Goal: Information Seeking & Learning: Learn about a topic

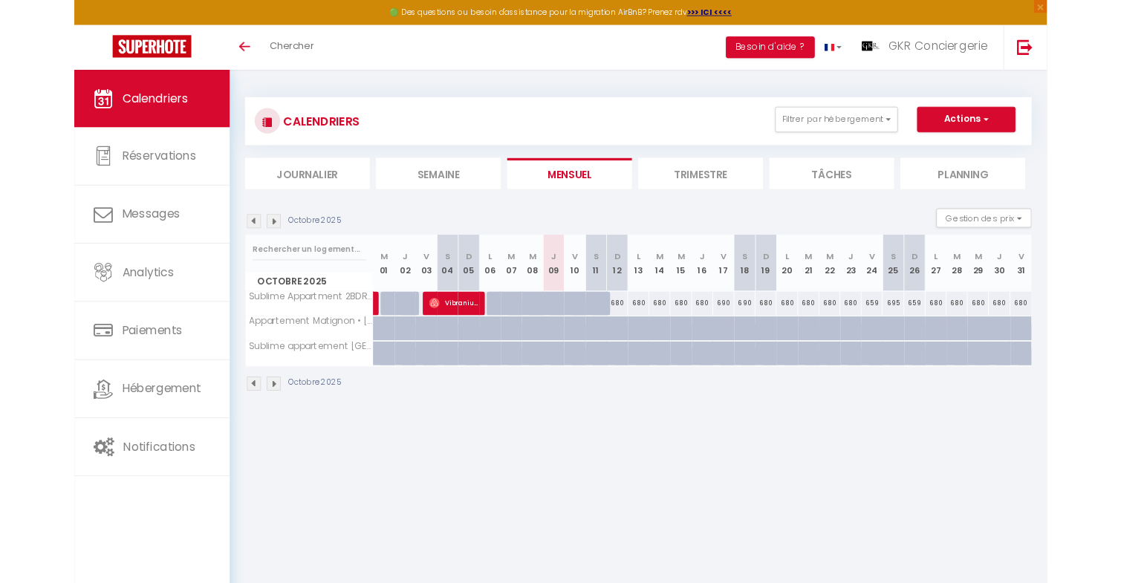
scroll to position [45, 0]
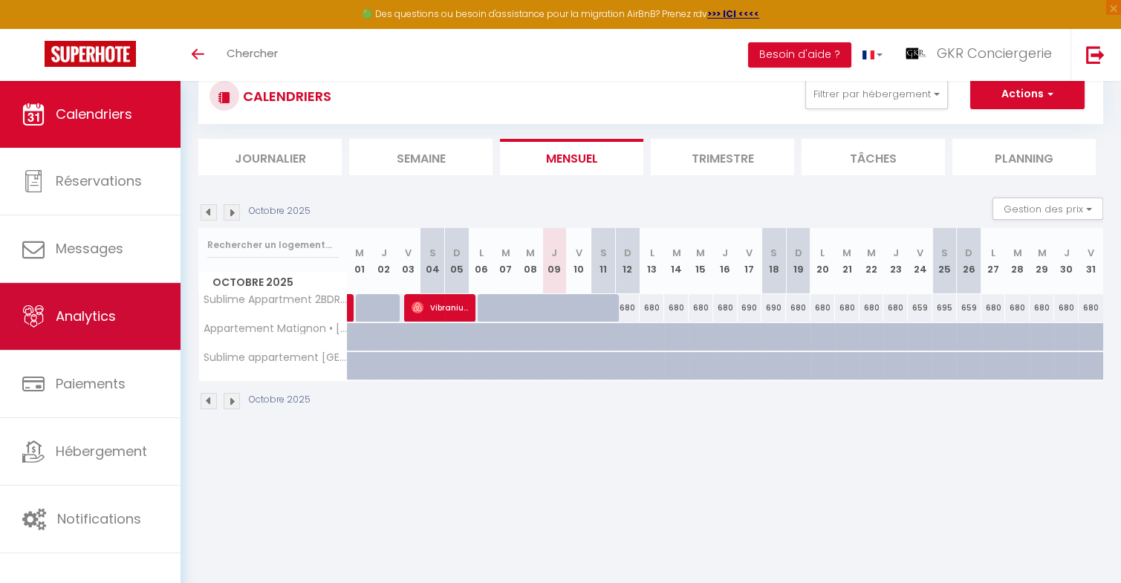
click at [93, 325] on span "Analytics" at bounding box center [86, 316] width 60 height 19
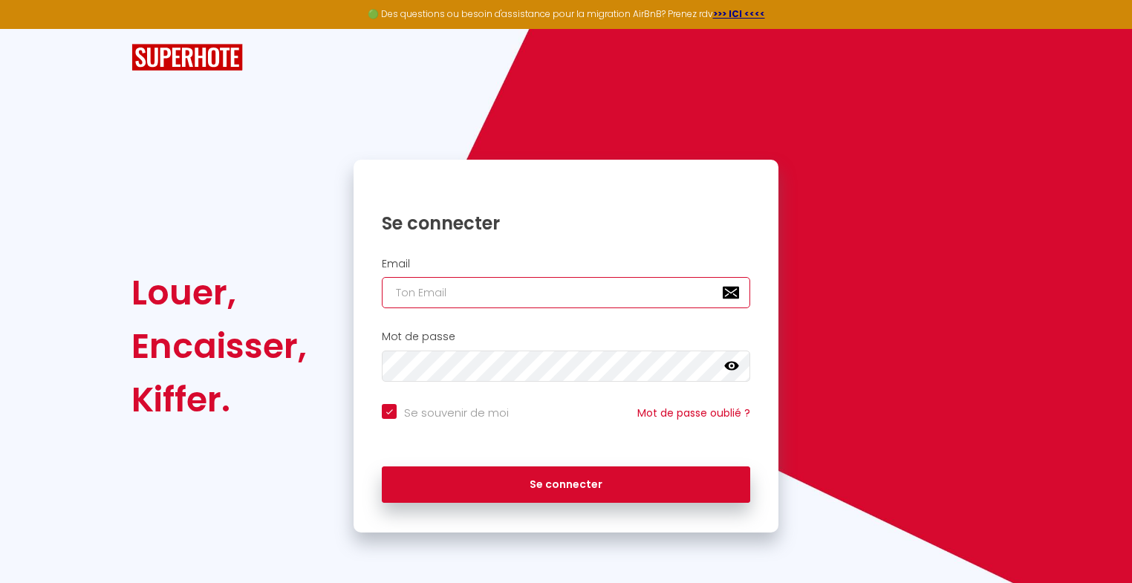
click at [447, 299] on input "email" at bounding box center [566, 292] width 368 height 31
type input "g"
checkbox input "true"
type input "gk"
checkbox input "true"
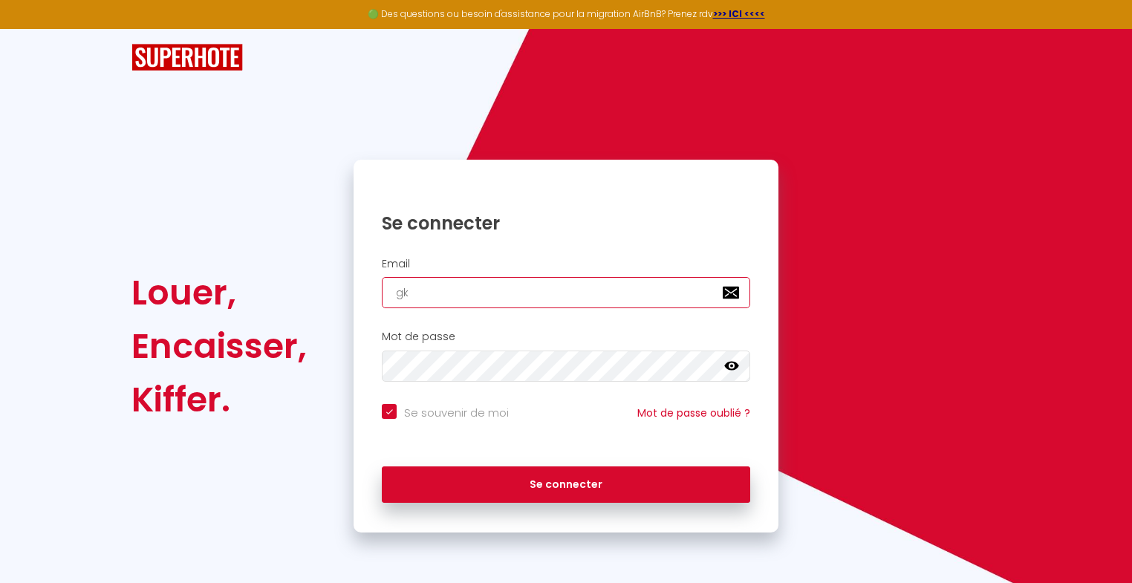
type input "gkr"
checkbox input "true"
type input "gkrc"
checkbox input "true"
type input "gkrco"
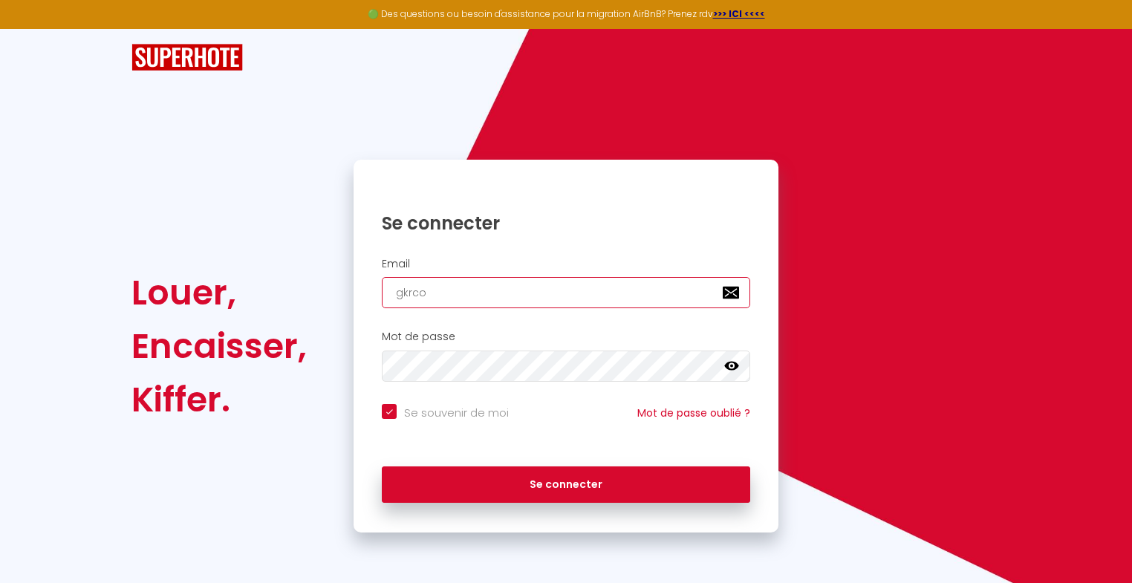
checkbox input "true"
type input "gkrcon"
checkbox input "true"
type input "gkrconc"
checkbox input "true"
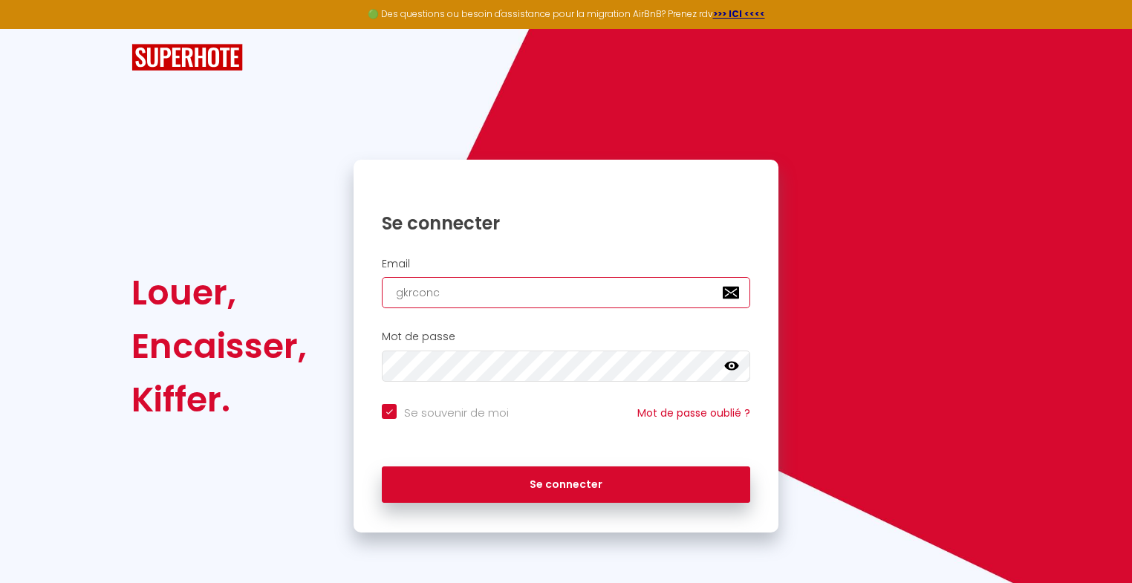
type input "gkrconci"
checkbox input "true"
type input "gkrconcie"
checkbox input "true"
type input "gkrconcier"
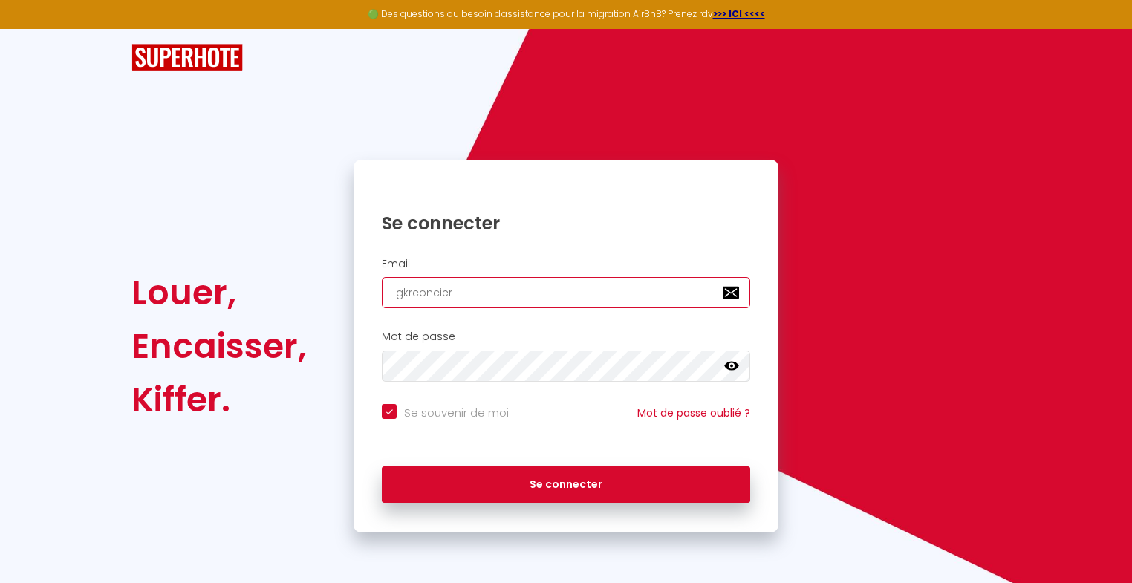
checkbox input "true"
type input "gkrconcierg"
checkbox input "true"
type input "gkrconcierge"
checkbox input "true"
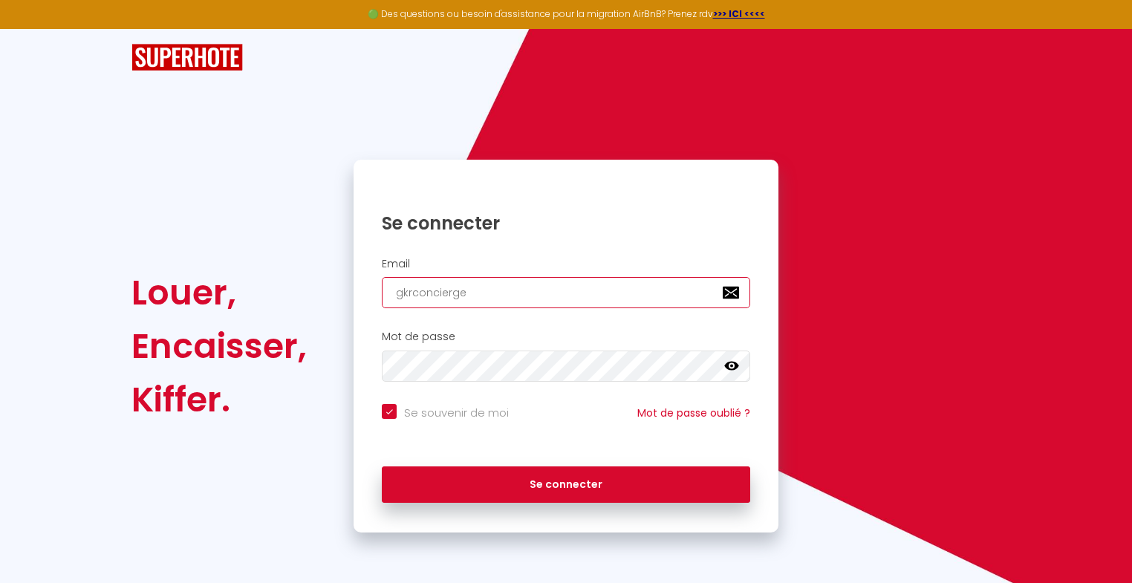
type input "gkrconcierger"
checkbox input "true"
type input "gkrconciergeri"
checkbox input "true"
type input "gkrconciergerie"
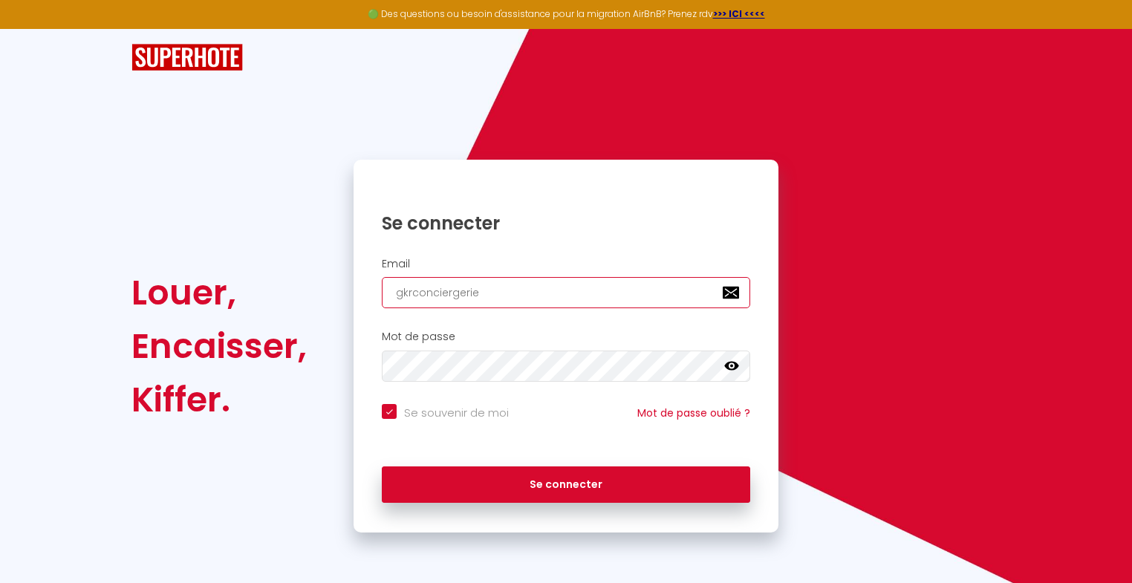
checkbox input "true"
type input "gkrconciergerie@"
checkbox input "true"
type input "gkrconciergerie@g"
checkbox input "true"
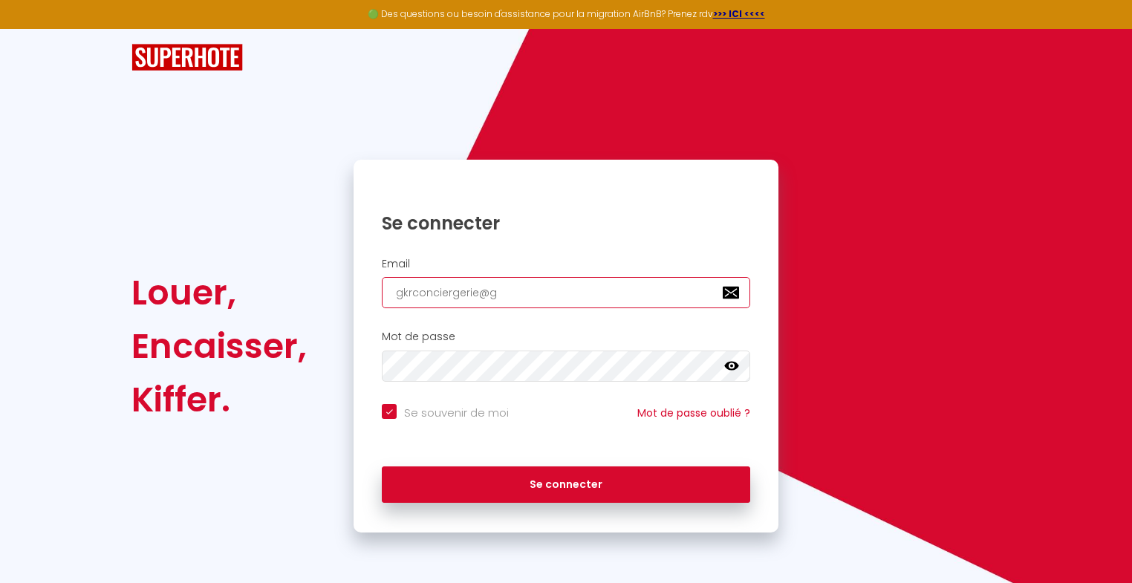
type input "gkrconciergerie@gm"
checkbox input "true"
type input "gkrconciergerie@gma"
checkbox input "true"
type input "gkrconciergerie@gmai"
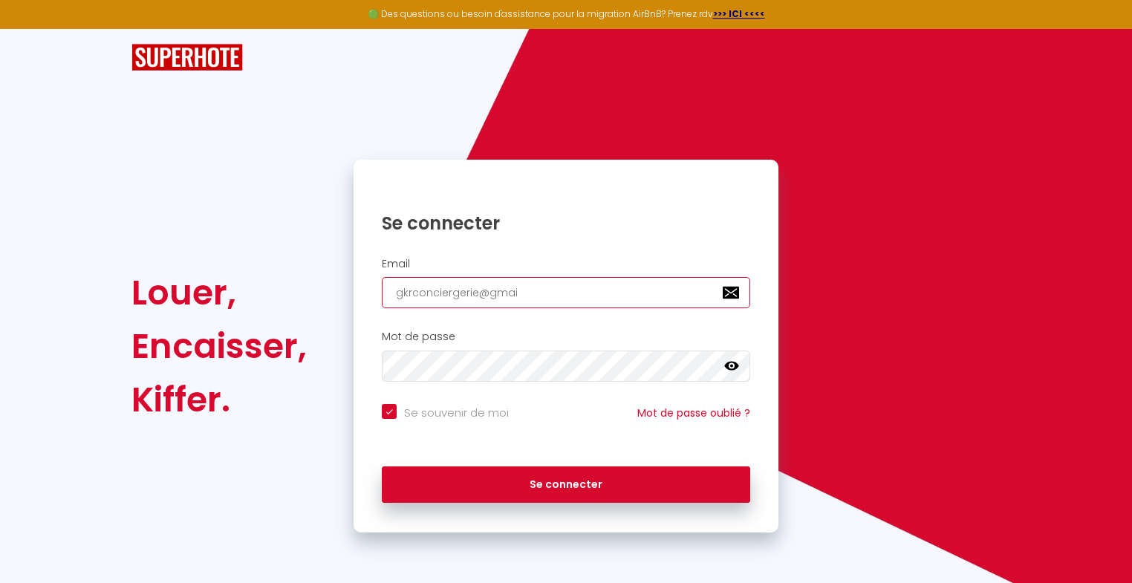
checkbox input "true"
type input "[EMAIL_ADDRESS]"
checkbox input "true"
type input "[EMAIL_ADDRESS]."
checkbox input "true"
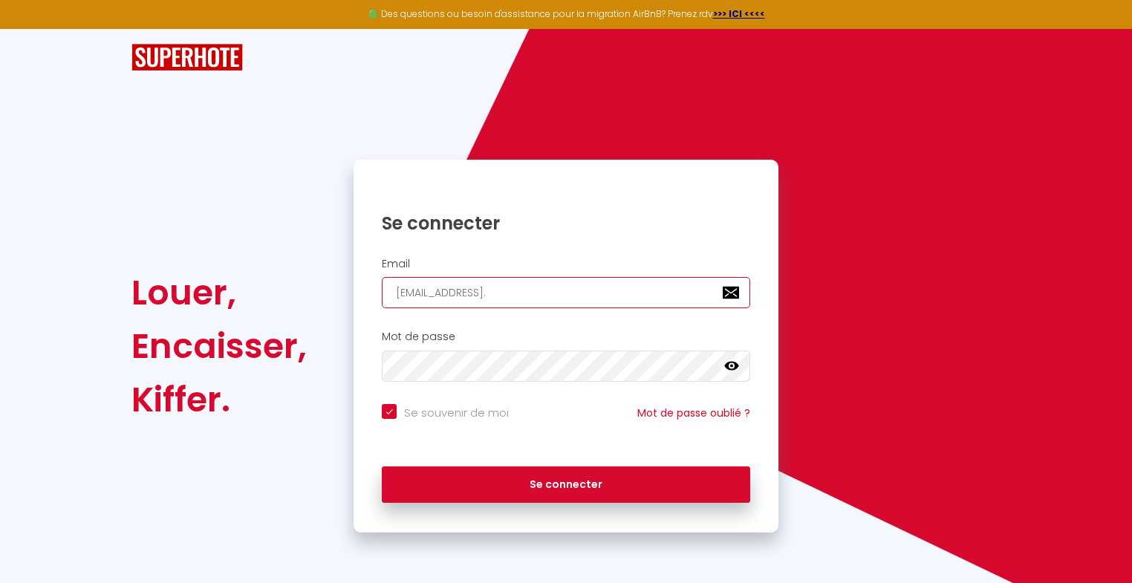
type input "gkrconciergerie@gmail.c"
checkbox input "true"
type input "[EMAIL_ADDRESS][DOMAIN_NAME]"
checkbox input "true"
type input "[EMAIL_ADDRESS][DOMAIN_NAME]"
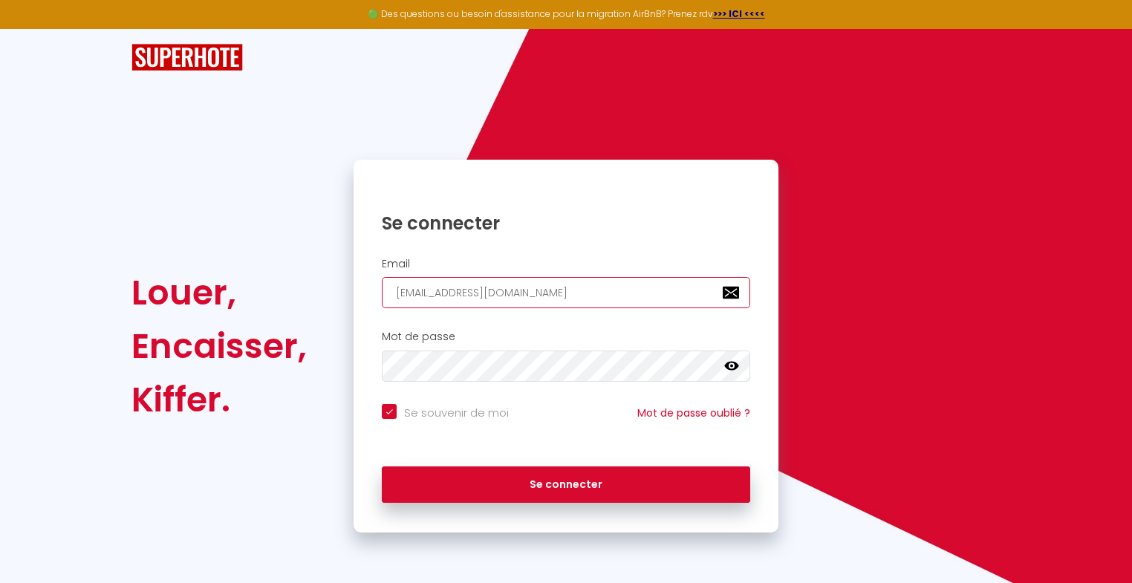
checkbox input "true"
type input "[EMAIL_ADDRESS][DOMAIN_NAME]"
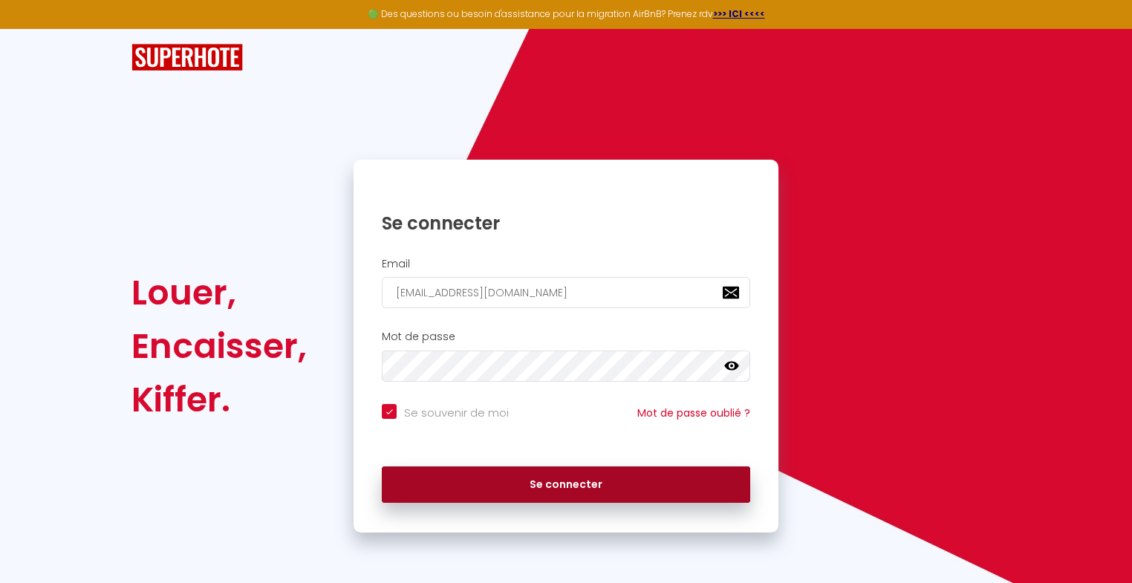
click at [538, 489] on button "Se connecter" at bounding box center [566, 484] width 368 height 37
checkbox input "true"
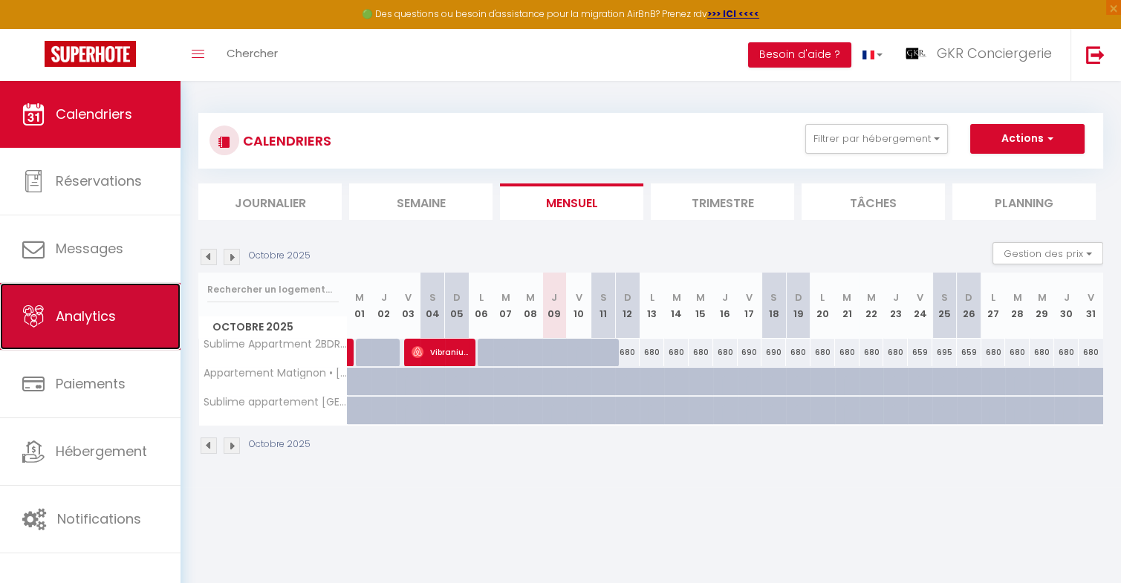
click at [120, 317] on link "Analytics" at bounding box center [90, 316] width 180 height 67
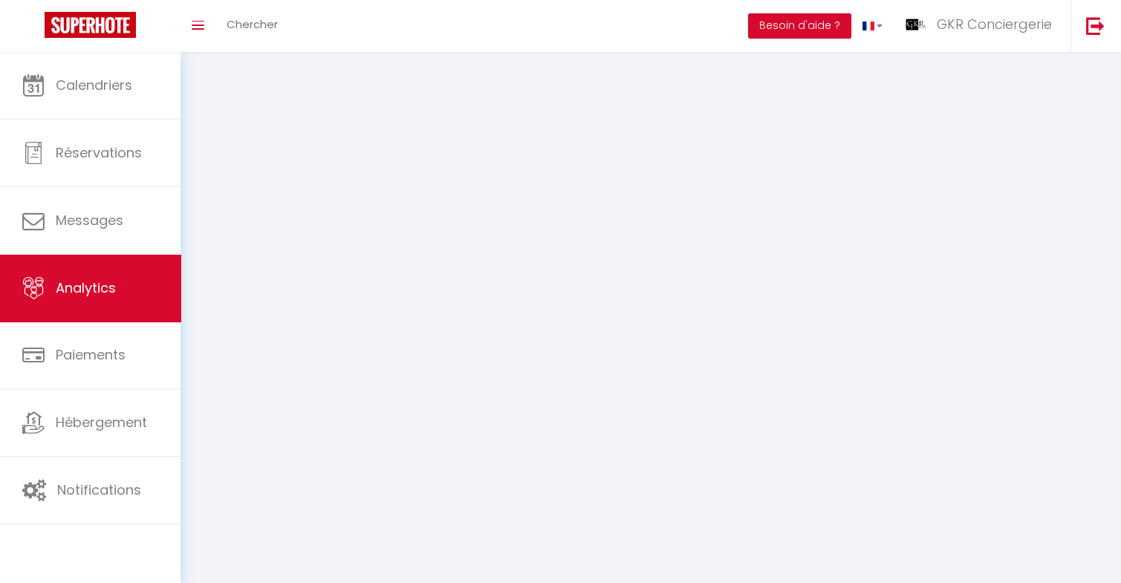
select select "2025"
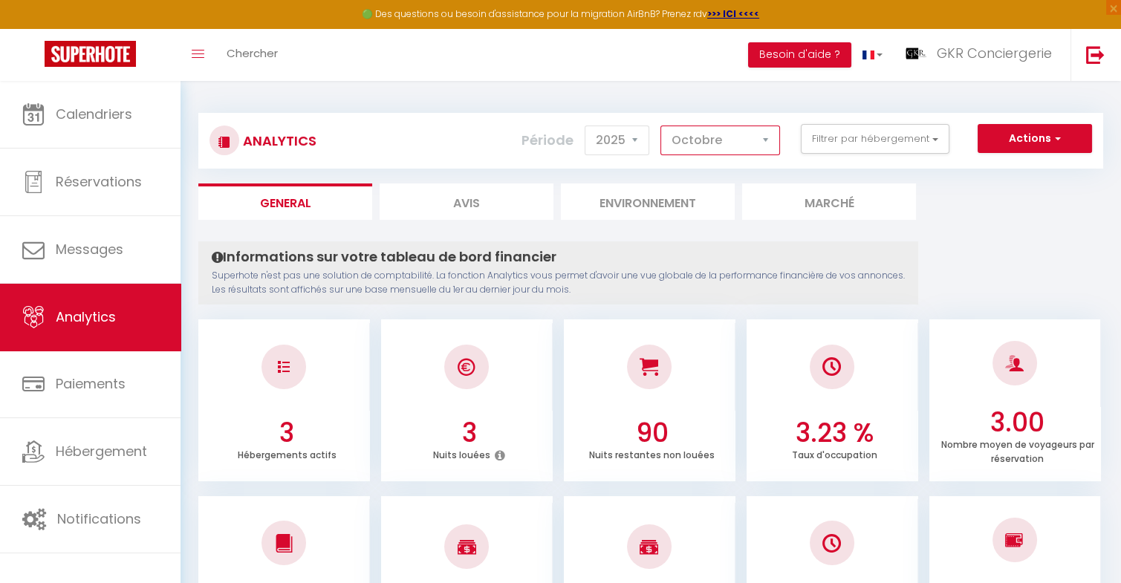
click at [702, 146] on select "[PERSON_NAME] Mars [PERSON_NAME] Juin Juillet Août Septembre Octobre Novembre D…" at bounding box center [720, 141] width 120 height 30
click at [661, 126] on select "[PERSON_NAME] Mars [PERSON_NAME] Juin Juillet Août Septembre Octobre Novembre D…" at bounding box center [720, 141] width 120 height 30
click at [714, 146] on select "[PERSON_NAME] Mars [PERSON_NAME] Juin Juillet Août Septembre Octobre Novembre D…" at bounding box center [720, 141] width 120 height 30
select select "4"
click at [661, 126] on select "[PERSON_NAME] Mars [PERSON_NAME] Juin Juillet Août Septembre Octobre Novembre D…" at bounding box center [720, 141] width 120 height 30
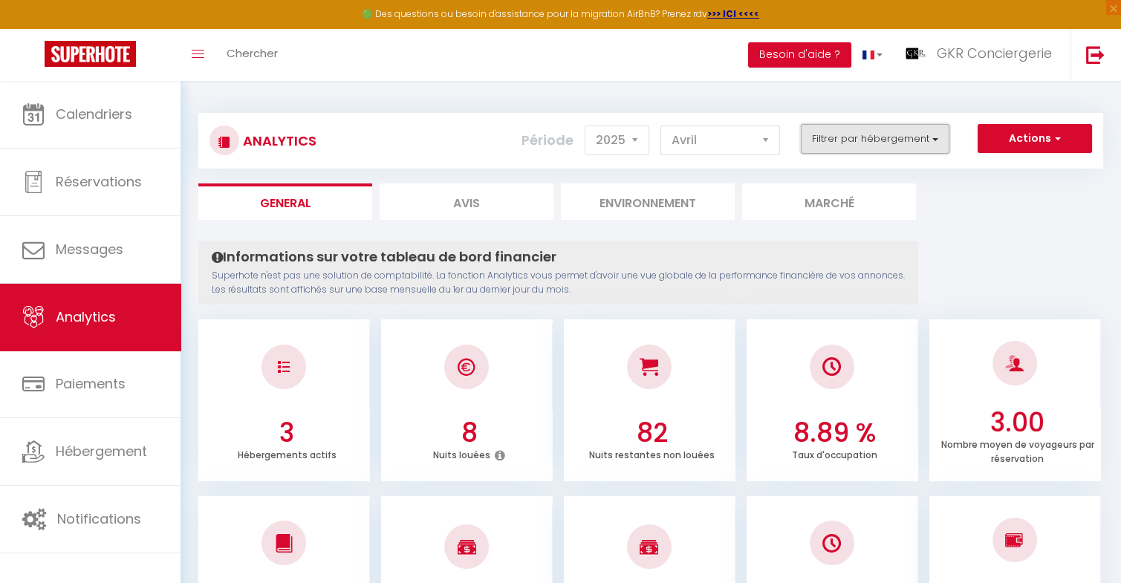
click at [845, 134] on button "Filtrer par hébergement" at bounding box center [875, 139] width 149 height 30
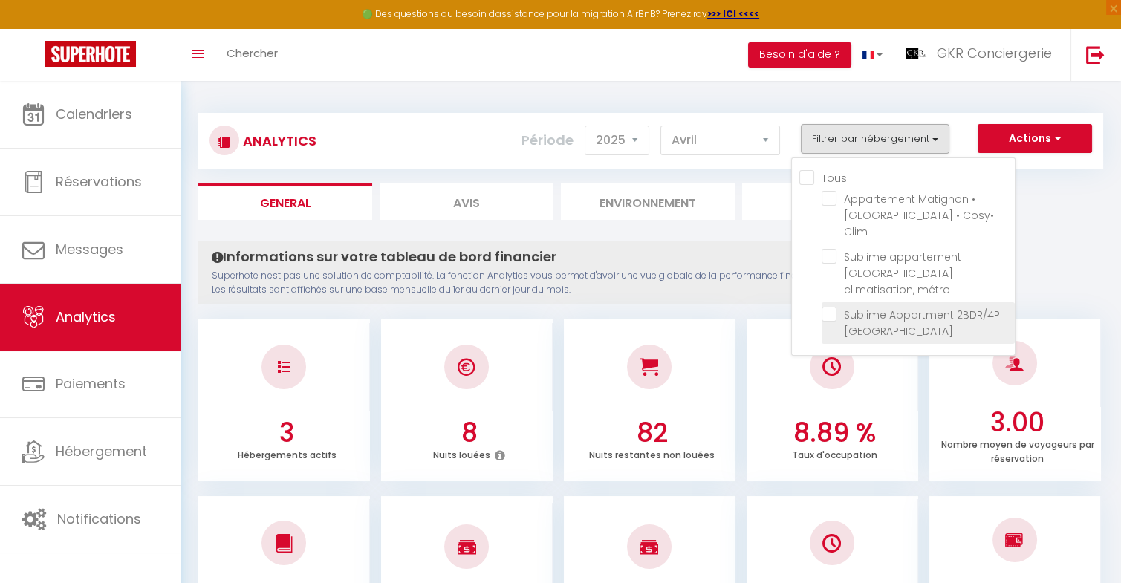
click at [829, 307] on Royal "checkbox" at bounding box center [917, 314] width 193 height 15
checkbox Royal "true"
checkbox Clim "false"
checkbox métro "false"
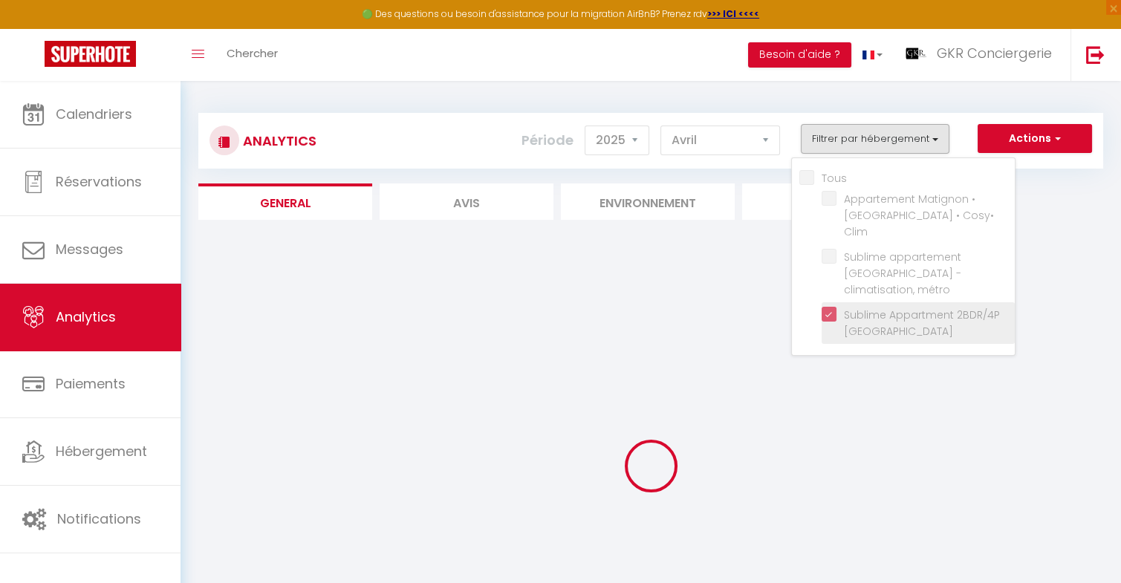
checkbox Clim "false"
checkbox métro "false"
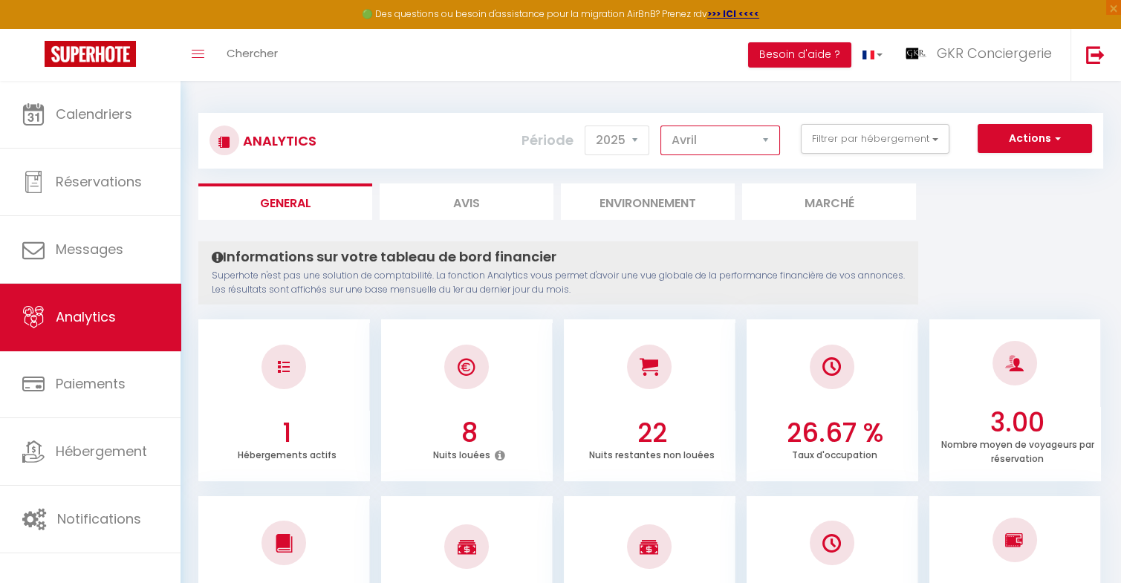
click at [723, 151] on select "[PERSON_NAME] Mars [PERSON_NAME] Juin Juillet Août Septembre Octobre Novembre D…" at bounding box center [720, 141] width 120 height 30
click at [661, 126] on select "[PERSON_NAME] Mars [PERSON_NAME] Juin Juillet Août Septembre Octobre Novembre D…" at bounding box center [720, 141] width 120 height 30
click at [694, 136] on select "[PERSON_NAME] Mars [PERSON_NAME] Juin Juillet Août Septembre Octobre Novembre D…" at bounding box center [720, 141] width 120 height 30
click at [661, 126] on select "[PERSON_NAME] Mars [PERSON_NAME] Juin Juillet Août Septembre Octobre Novembre D…" at bounding box center [720, 141] width 120 height 30
click at [695, 138] on select "[PERSON_NAME] Mars [PERSON_NAME] Juin Juillet Août Septembre Octobre Novembre D…" at bounding box center [720, 141] width 120 height 30
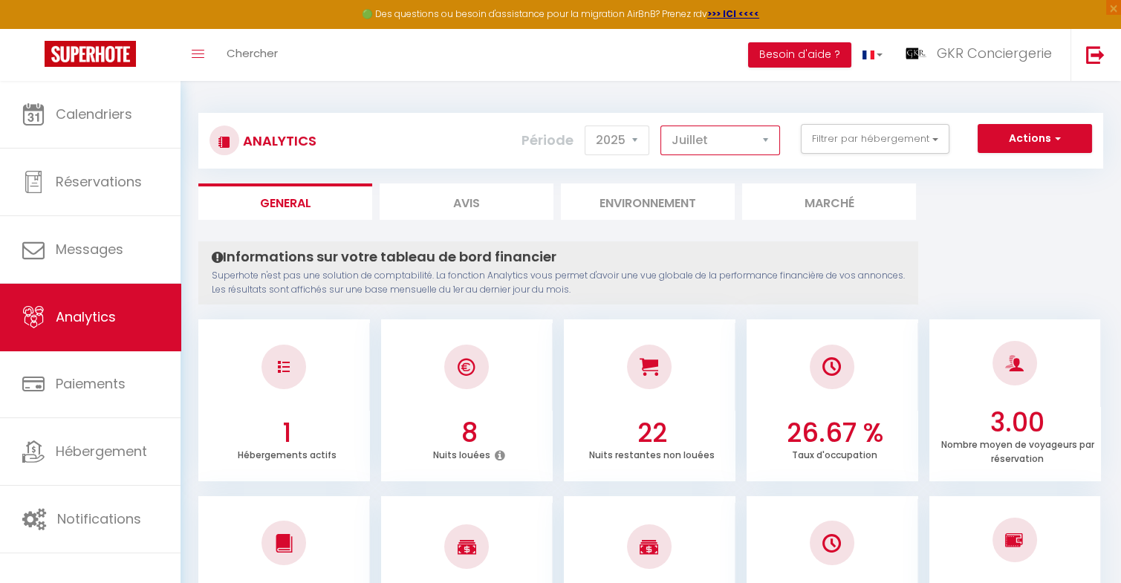
click at [661, 126] on select "[PERSON_NAME] Mars [PERSON_NAME] Juin Juillet Août Septembre Octobre Novembre D…" at bounding box center [720, 141] width 120 height 30
click at [703, 142] on select "[PERSON_NAME] Mars [PERSON_NAME] Juin Juillet Août Septembre Octobre Novembre D…" at bounding box center [720, 141] width 120 height 30
click at [661, 126] on select "[PERSON_NAME] Mars [PERSON_NAME] Juin Juillet Août Septembre Octobre Novembre D…" at bounding box center [720, 141] width 120 height 30
click at [711, 137] on select "[PERSON_NAME] Mars [PERSON_NAME] Juin Juillet Août Septembre Octobre Novembre D…" at bounding box center [720, 141] width 120 height 30
click at [661, 126] on select "[PERSON_NAME] Mars [PERSON_NAME] Juin Juillet Août Septembre Octobre Novembre D…" at bounding box center [720, 141] width 120 height 30
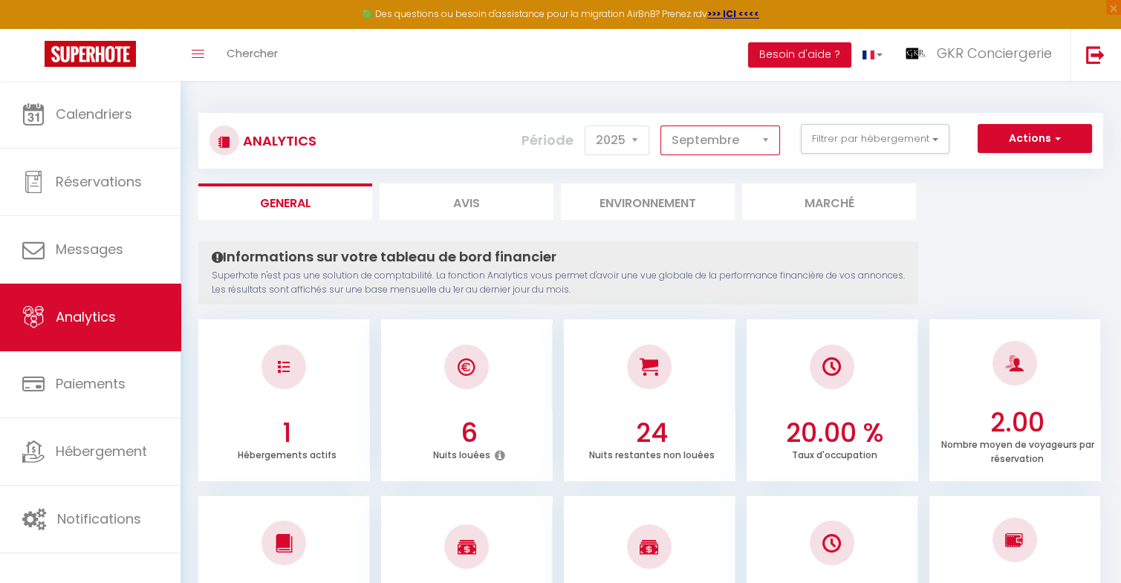
click at [716, 140] on select "[PERSON_NAME] Mars [PERSON_NAME] Juin Juillet Août Septembre Octobre Novembre D…" at bounding box center [720, 141] width 120 height 30
click at [661, 126] on select "[PERSON_NAME] Mars [PERSON_NAME] Juin Juillet Août Septembre Octobre Novembre D…" at bounding box center [720, 141] width 120 height 30
click at [766, 142] on select "[PERSON_NAME] Mars [PERSON_NAME] Juin Juillet Août Septembre Octobre Novembre D…" at bounding box center [720, 141] width 120 height 30
click at [661, 126] on select "[PERSON_NAME] Mars [PERSON_NAME] Juin Juillet Août Septembre Octobre Novembre D…" at bounding box center [720, 141] width 120 height 30
click at [726, 133] on select "[PERSON_NAME] Mars [PERSON_NAME] Juin Juillet Août Septembre Octobre Novembre D…" at bounding box center [720, 141] width 120 height 30
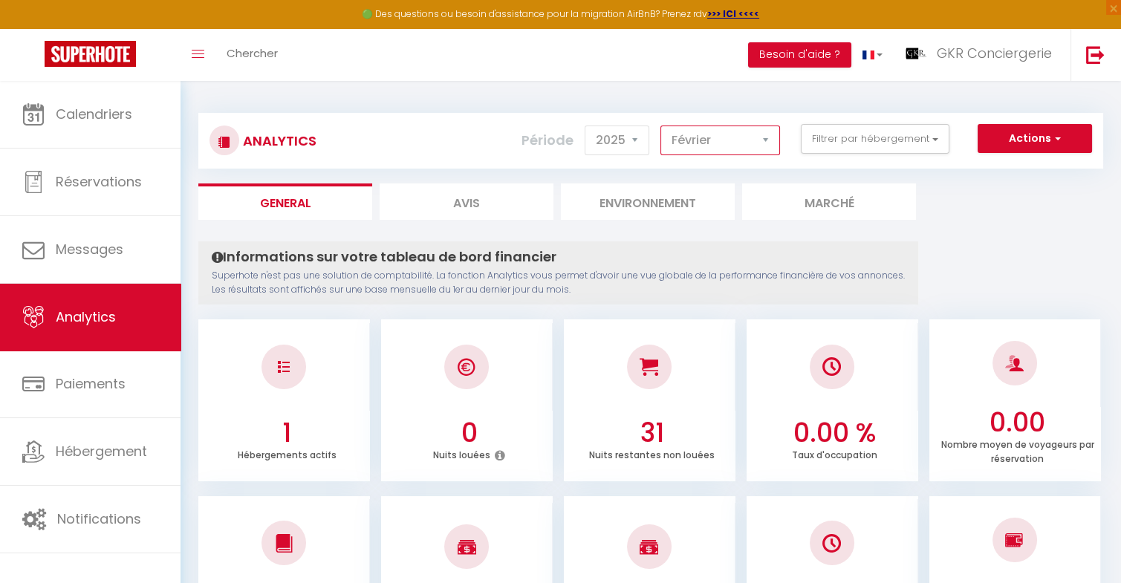
click at [661, 126] on select "[PERSON_NAME] Mars [PERSON_NAME] Juin Juillet Août Septembre Octobre Novembre D…" at bounding box center [720, 141] width 120 height 30
click at [707, 141] on select "[PERSON_NAME] Mars [PERSON_NAME] Juin Juillet Août Septembre Octobre Novembre D…" at bounding box center [720, 141] width 120 height 30
click at [661, 126] on select "[PERSON_NAME] Mars [PERSON_NAME] Juin Juillet Août Septembre Octobre Novembre D…" at bounding box center [720, 141] width 120 height 30
click at [697, 146] on select "[PERSON_NAME] Mars [PERSON_NAME] Juin Juillet Août Septembre Octobre Novembre D…" at bounding box center [720, 141] width 120 height 30
click at [661, 126] on select "[PERSON_NAME] Mars [PERSON_NAME] Juin Juillet Août Septembre Octobre Novembre D…" at bounding box center [720, 141] width 120 height 30
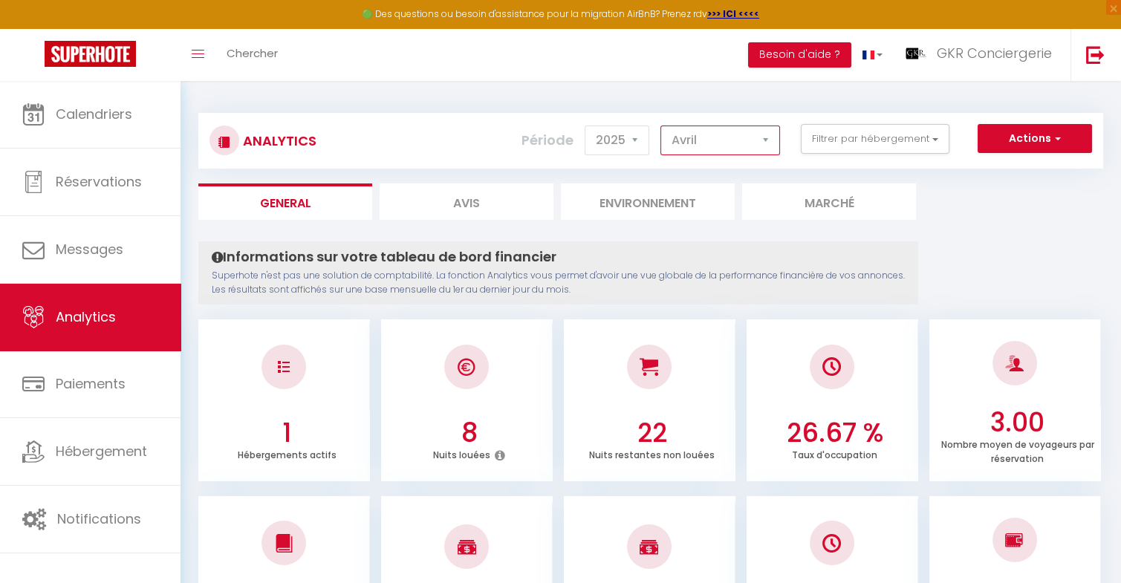
click at [691, 143] on select "[PERSON_NAME] Mars [PERSON_NAME] Juin Juillet Août Septembre Octobre Novembre D…" at bounding box center [720, 141] width 120 height 30
click at [661, 126] on select "[PERSON_NAME] Mars [PERSON_NAME] Juin Juillet Août Septembre Octobre Novembre D…" at bounding box center [720, 141] width 120 height 30
click at [705, 141] on select "[PERSON_NAME] Mars [PERSON_NAME] Juin Juillet Août Septembre Octobre Novembre D…" at bounding box center [720, 141] width 120 height 30
click at [661, 126] on select "[PERSON_NAME] Mars [PERSON_NAME] Juin Juillet Août Septembre Octobre Novembre D…" at bounding box center [720, 141] width 120 height 30
click at [700, 146] on select "[PERSON_NAME] Mars [PERSON_NAME] Juin Juillet Août Septembre Octobre Novembre D…" at bounding box center [720, 141] width 120 height 30
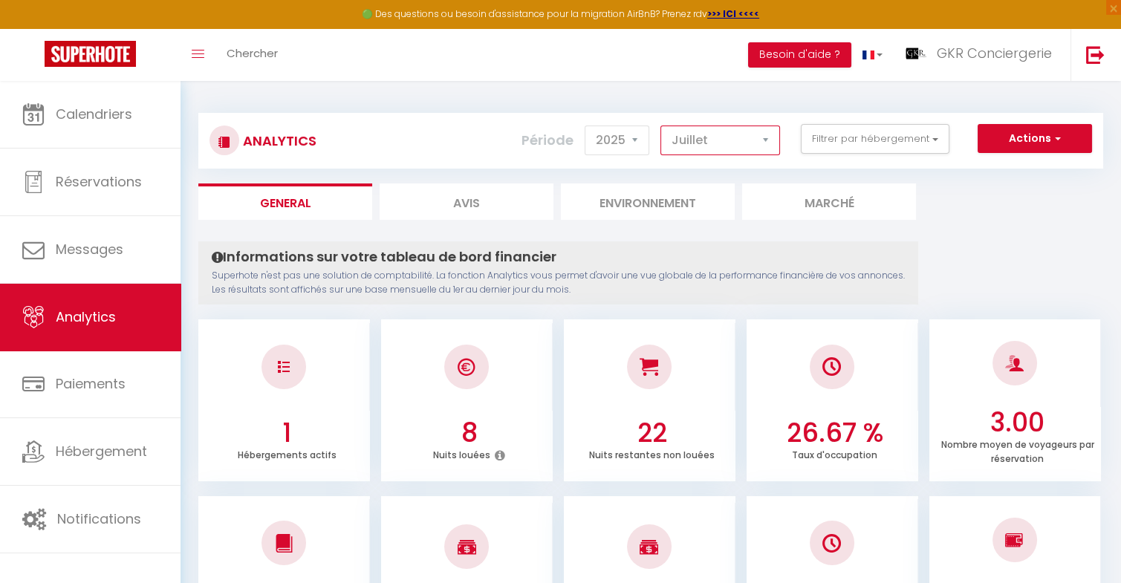
click at [661, 126] on select "[PERSON_NAME] Mars [PERSON_NAME] Juin Juillet Août Septembre Octobre Novembre D…" at bounding box center [720, 141] width 120 height 30
click at [700, 146] on select "[PERSON_NAME] Mars [PERSON_NAME] Juin Juillet Août Septembre Octobre Novembre D…" at bounding box center [720, 141] width 120 height 30
click at [661, 126] on select "[PERSON_NAME] Mars [PERSON_NAME] Juin Juillet Août Septembre Octobre Novembre D…" at bounding box center [720, 141] width 120 height 30
click at [703, 140] on select "[PERSON_NAME] Mars [PERSON_NAME] Juin Juillet Août Septembre Octobre Novembre D…" at bounding box center [720, 141] width 120 height 30
click at [661, 126] on select "[PERSON_NAME] Mars [PERSON_NAME] Juin Juillet Août Septembre Octobre Novembre D…" at bounding box center [720, 141] width 120 height 30
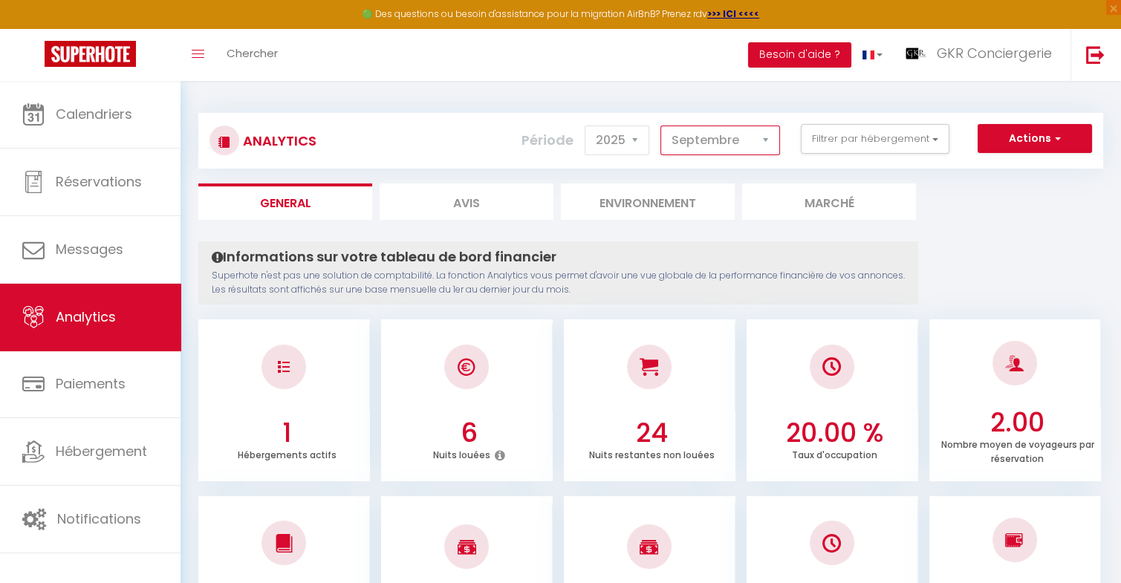
click at [706, 148] on select "[PERSON_NAME] Mars [PERSON_NAME] Juin Juillet Août Septembre Octobre Novembre D…" at bounding box center [720, 141] width 120 height 30
click at [661, 126] on select "[PERSON_NAME] Mars [PERSON_NAME] Juin Juillet Août Septembre Octobre Novembre D…" at bounding box center [720, 141] width 120 height 30
click at [714, 141] on select "[PERSON_NAME] Mars [PERSON_NAME] Juin Juillet Août Septembre Octobre Novembre D…" at bounding box center [720, 141] width 120 height 30
click at [661, 126] on select "[PERSON_NAME] Mars [PERSON_NAME] Juin Juillet Août Septembre Octobre Novembre D…" at bounding box center [720, 141] width 120 height 30
click at [717, 142] on select "[PERSON_NAME] Mars [PERSON_NAME] Juin Juillet Août Septembre Octobre Novembre D…" at bounding box center [720, 141] width 120 height 30
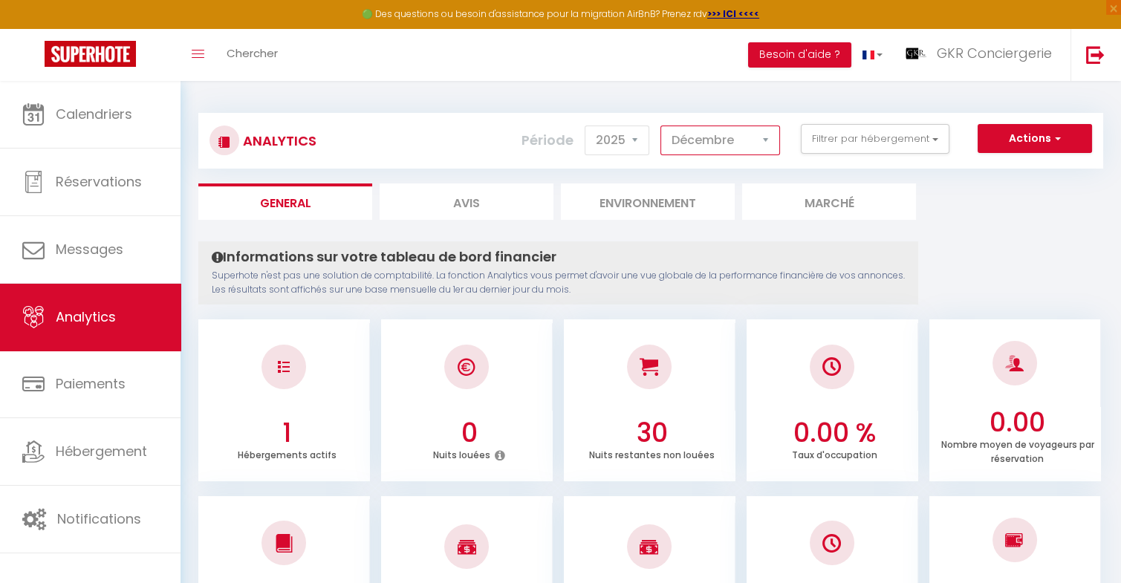
click at [661, 126] on select "[PERSON_NAME] Mars [PERSON_NAME] Juin Juillet Août Septembre Octobre Novembre D…" at bounding box center [720, 141] width 120 height 30
click at [724, 150] on select "[PERSON_NAME] Mars [PERSON_NAME] Juin Juillet Août Septembre Octobre Novembre D…" at bounding box center [720, 141] width 120 height 30
select select "6"
click at [661, 126] on select "[PERSON_NAME] Mars [PERSON_NAME] Juin Juillet Août Septembre Octobre Novembre D…" at bounding box center [720, 141] width 120 height 30
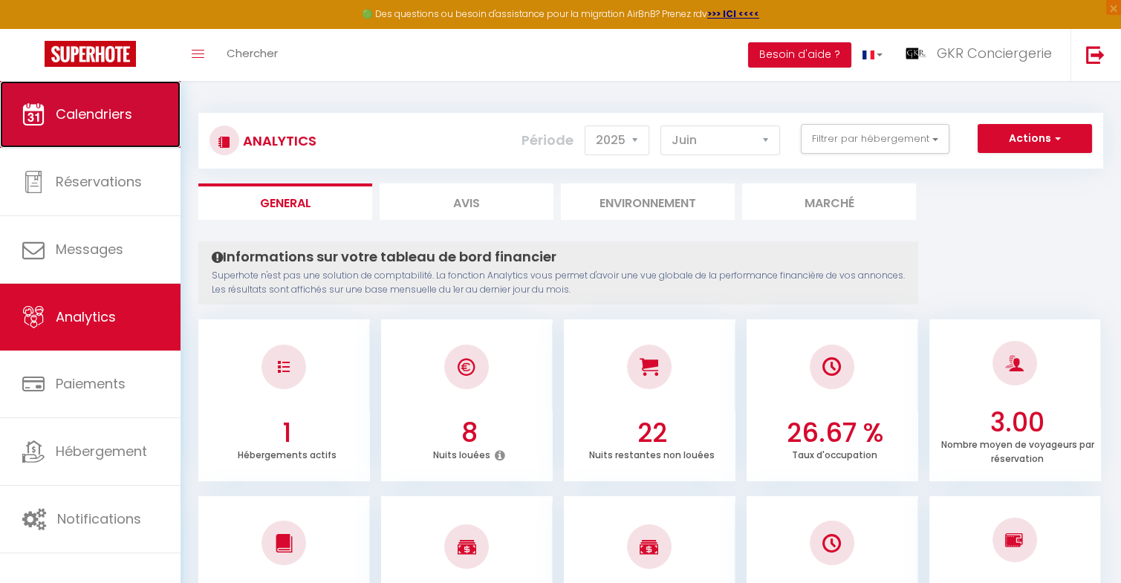
click at [111, 109] on span "Calendriers" at bounding box center [94, 114] width 76 height 19
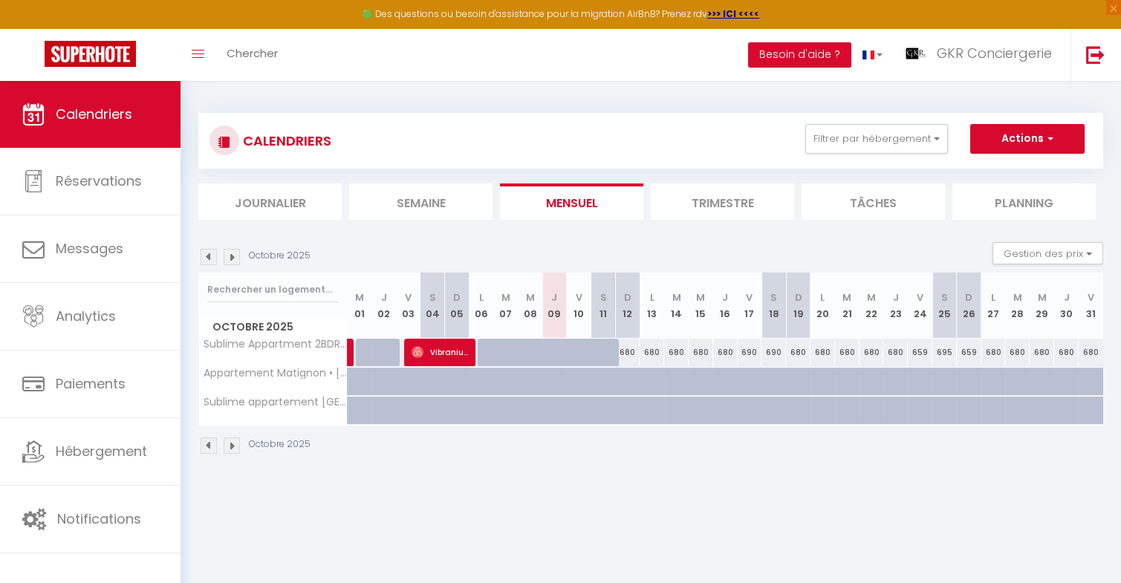
click at [211, 258] on img at bounding box center [209, 257] width 16 height 16
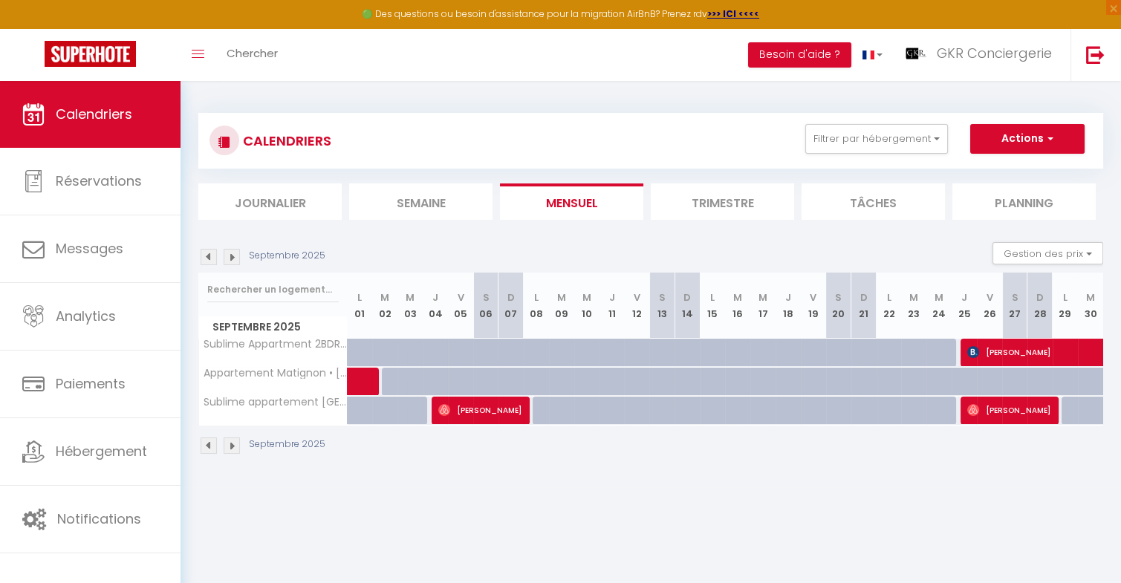
click at [211, 258] on img at bounding box center [209, 257] width 16 height 16
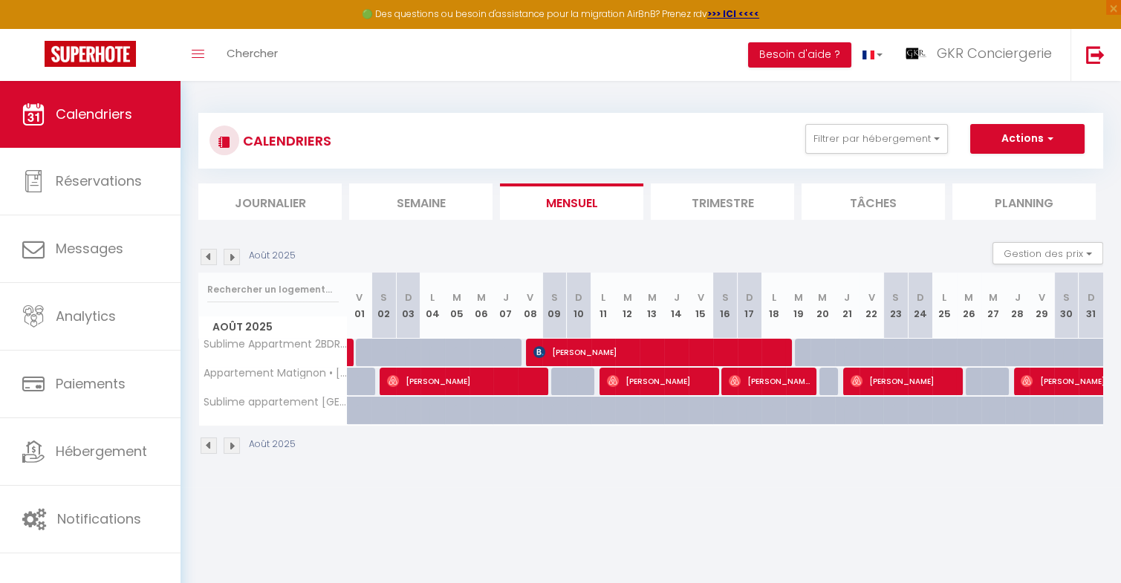
click at [211, 258] on img at bounding box center [209, 257] width 16 height 16
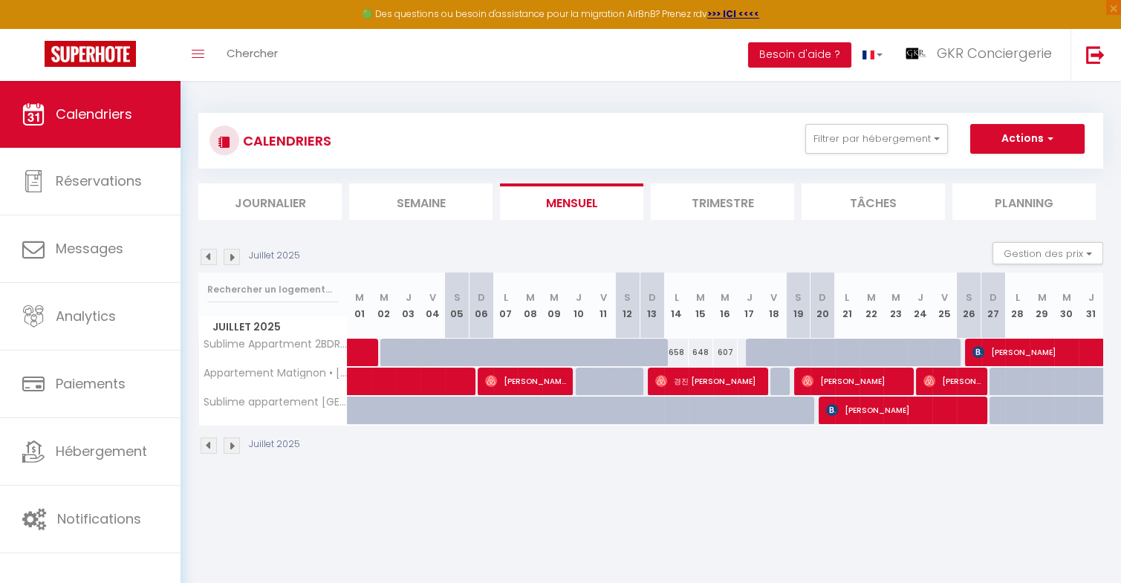
click at [211, 258] on img at bounding box center [209, 257] width 16 height 16
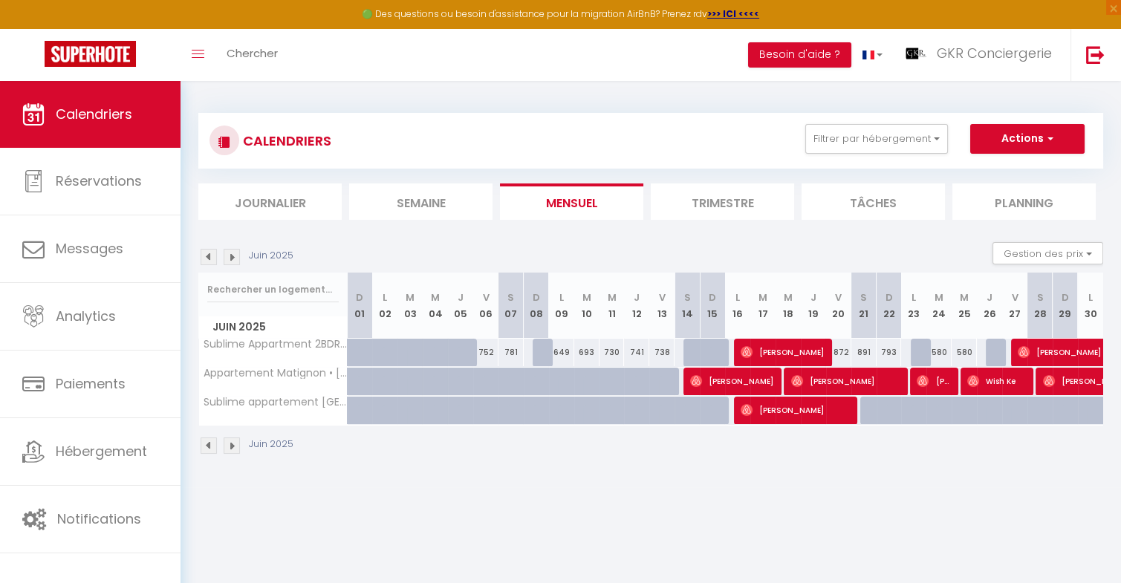
click at [211, 258] on img at bounding box center [209, 257] width 16 height 16
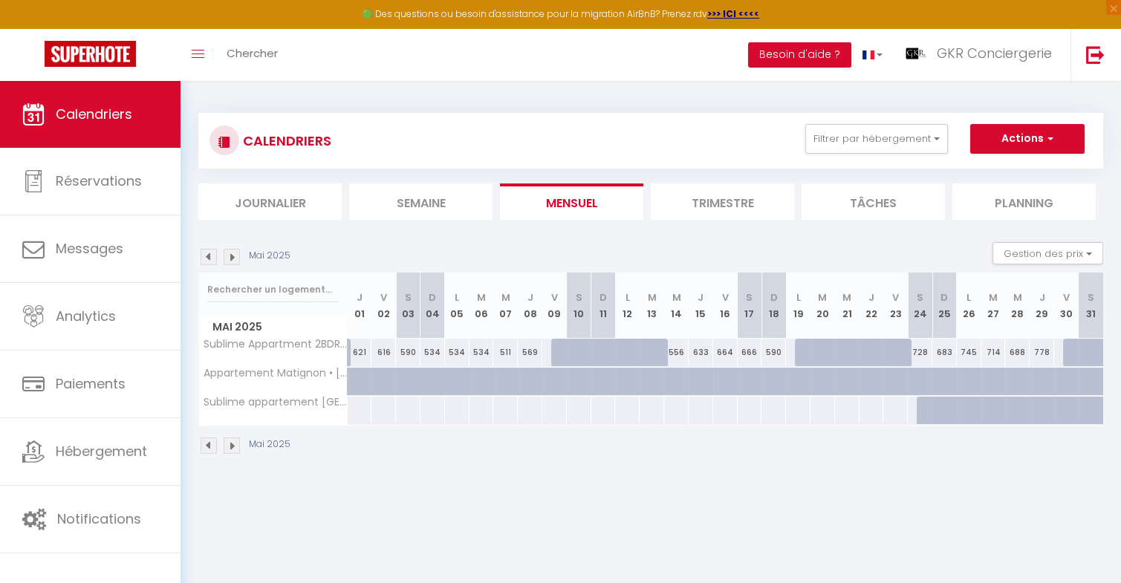
click at [211, 258] on img at bounding box center [209, 257] width 16 height 16
